Goal: Task Accomplishment & Management: Use online tool/utility

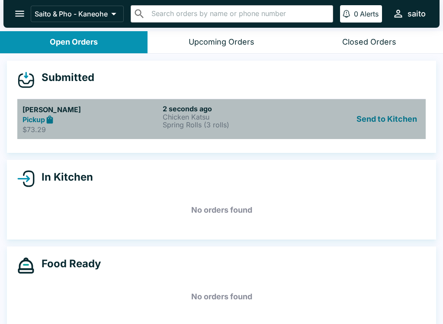
click at [107, 122] on div "Pickup" at bounding box center [90, 120] width 137 height 10
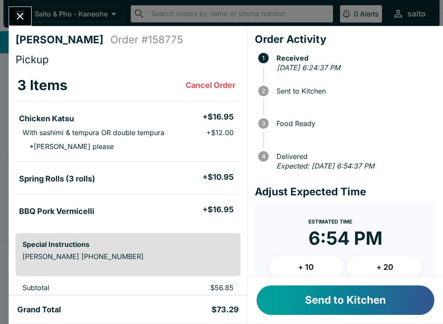
click at [290, 307] on button "Send to Kitchen" at bounding box center [346, 299] width 178 height 29
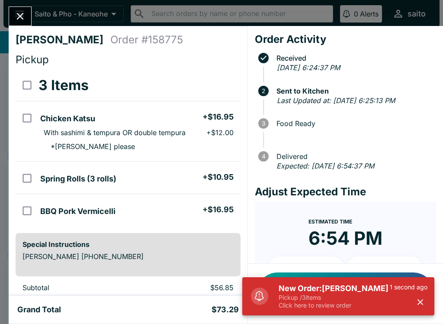
click at [357, 305] on p "Click here to review order" at bounding box center [334, 305] width 111 height 8
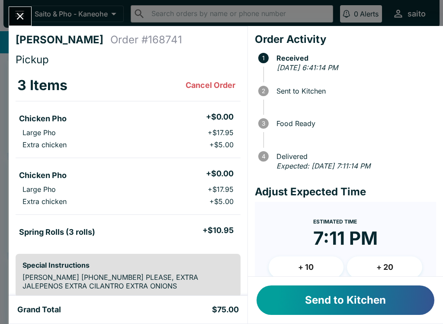
click at [346, 286] on button "Send to Kitchen" at bounding box center [346, 299] width 178 height 29
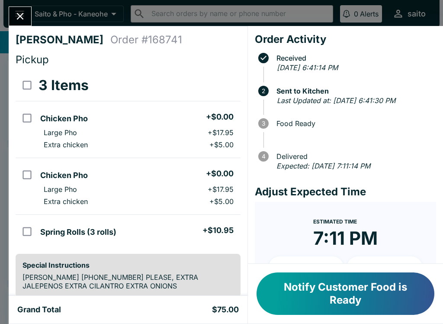
click at [336, 288] on button "Notify Customer Food is Ready" at bounding box center [346, 293] width 178 height 42
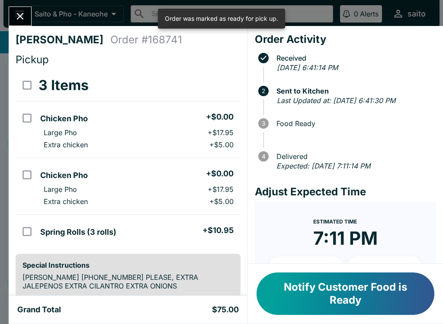
click at [17, 14] on icon "Close" at bounding box center [20, 16] width 12 height 12
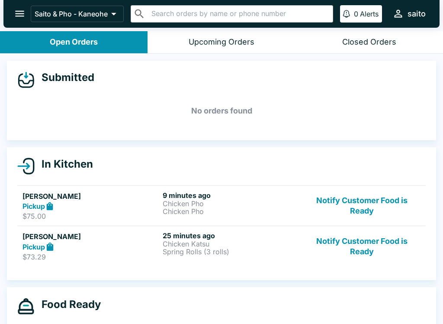
click at [373, 247] on button "Notify Customer Food is Ready" at bounding box center [361, 246] width 117 height 30
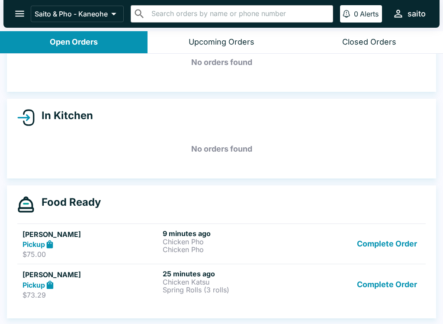
scroll to position [48, 0]
click at [197, 235] on h6 "9 minutes ago" at bounding box center [231, 233] width 137 height 9
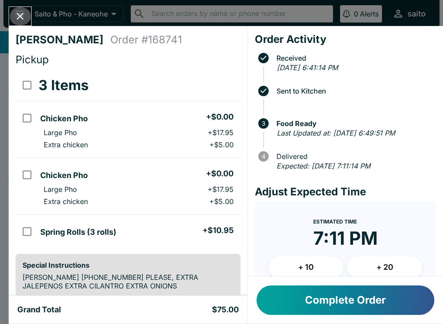
click at [29, 15] on button "Close" at bounding box center [20, 16] width 22 height 19
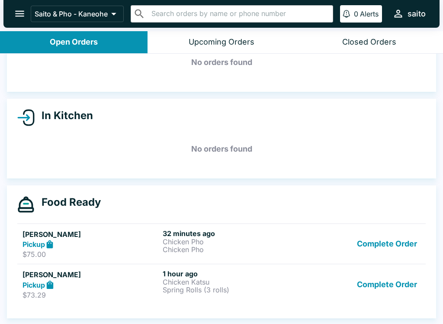
click at [361, 242] on button "Complete Order" at bounding box center [387, 244] width 67 height 30
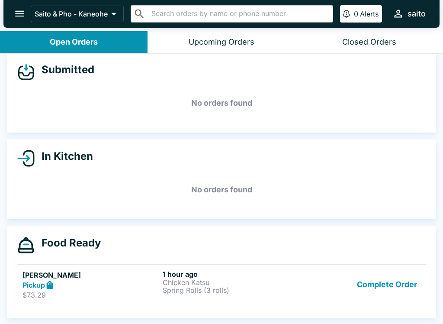
scroll to position [8, 0]
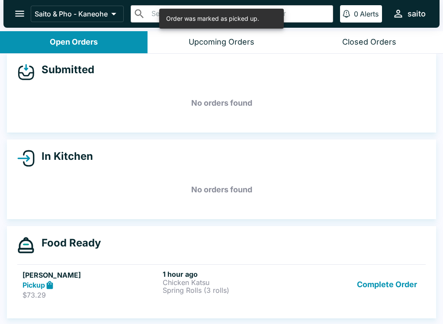
click at [377, 280] on button "Complete Order" at bounding box center [387, 285] width 67 height 30
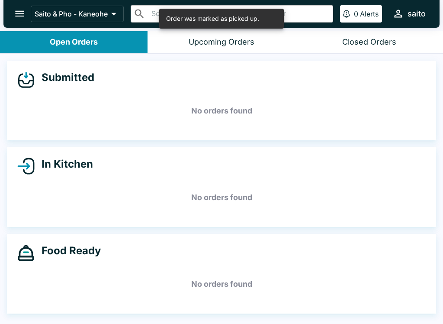
scroll to position [0, 0]
